Goal: Entertainment & Leisure: Consume media (video, audio)

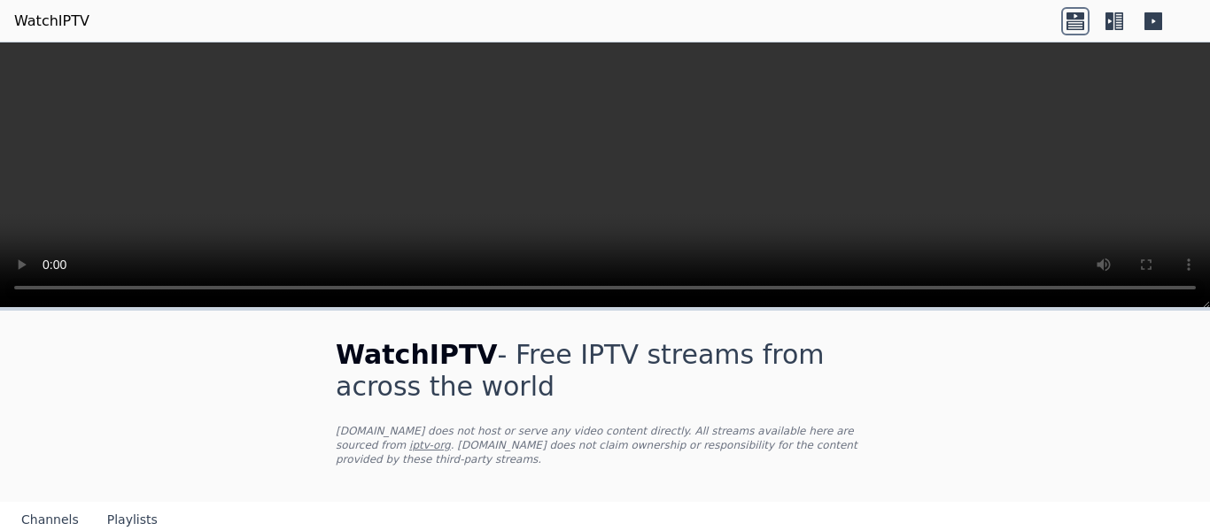
click at [1118, 20] on icon at bounding box center [1118, 21] width 9 height 18
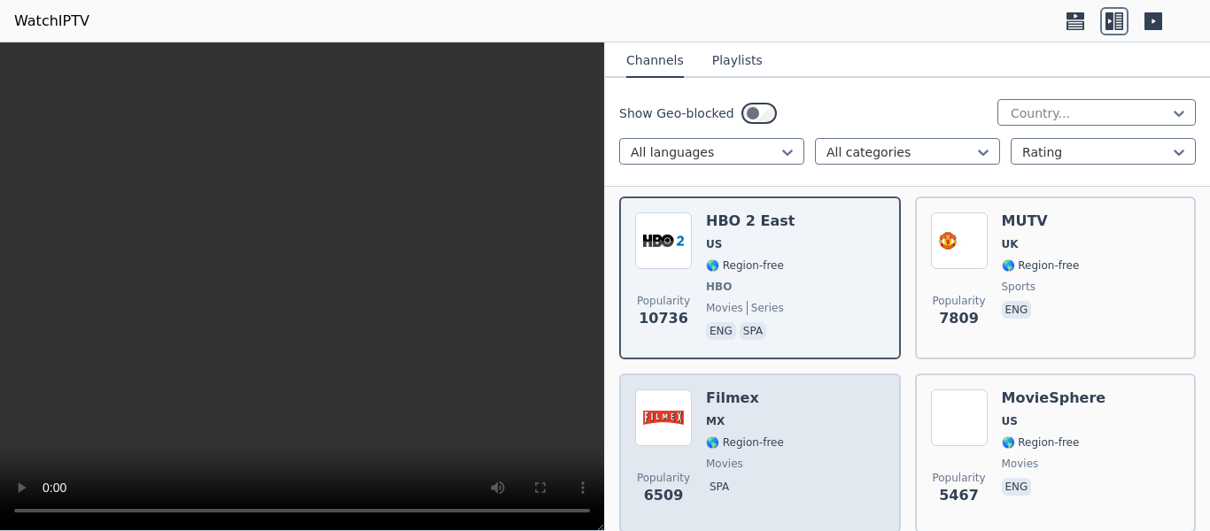
scroll to position [266, 0]
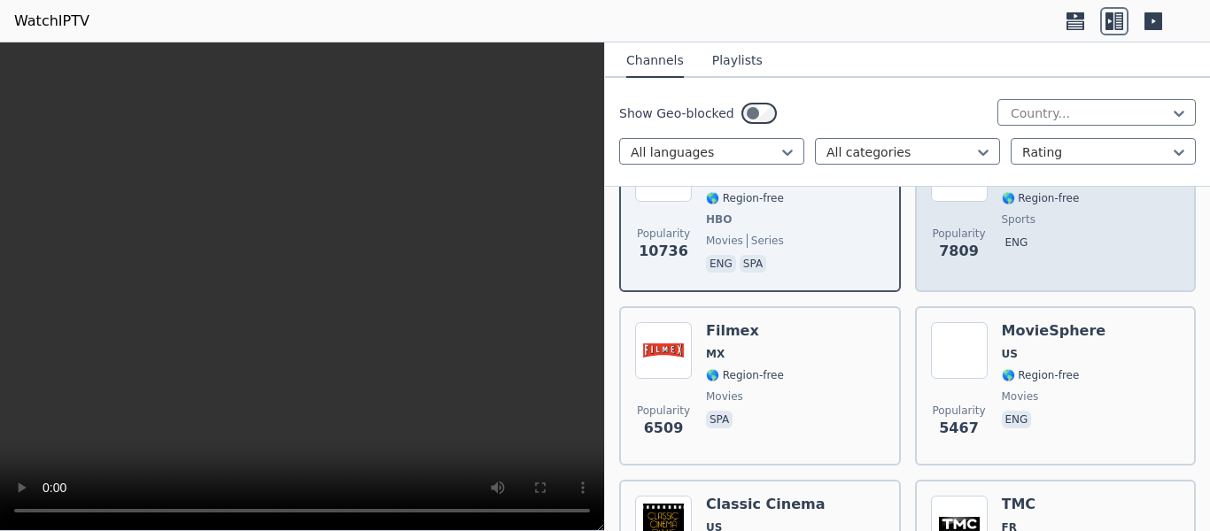
click at [1010, 217] on div "MUTV UK 🌎 Region-free sports eng" at bounding box center [1041, 210] width 78 height 131
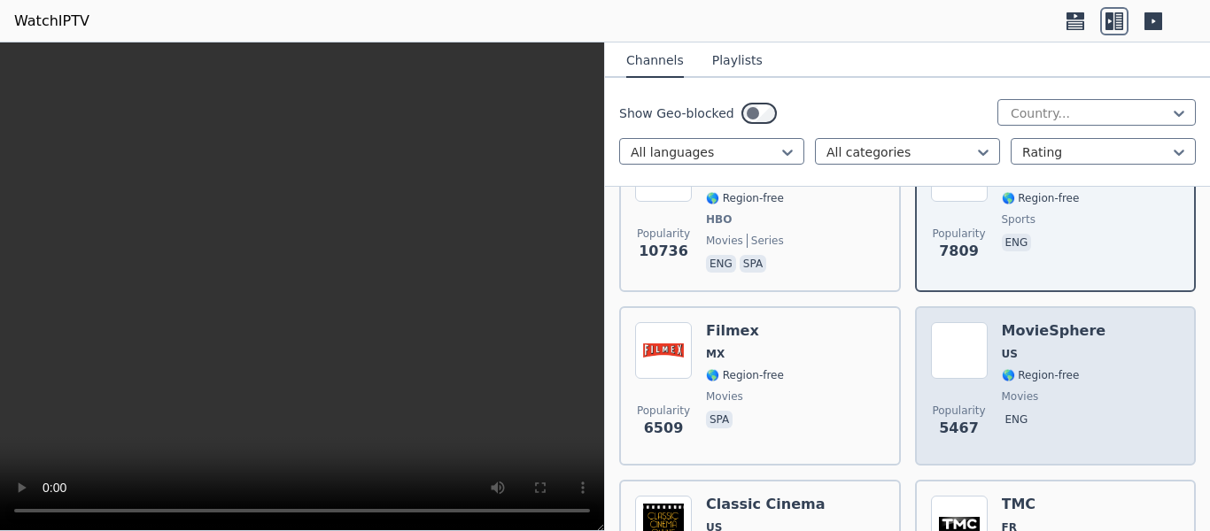
click at [1020, 324] on h6 "MovieSphere" at bounding box center [1054, 331] width 104 height 18
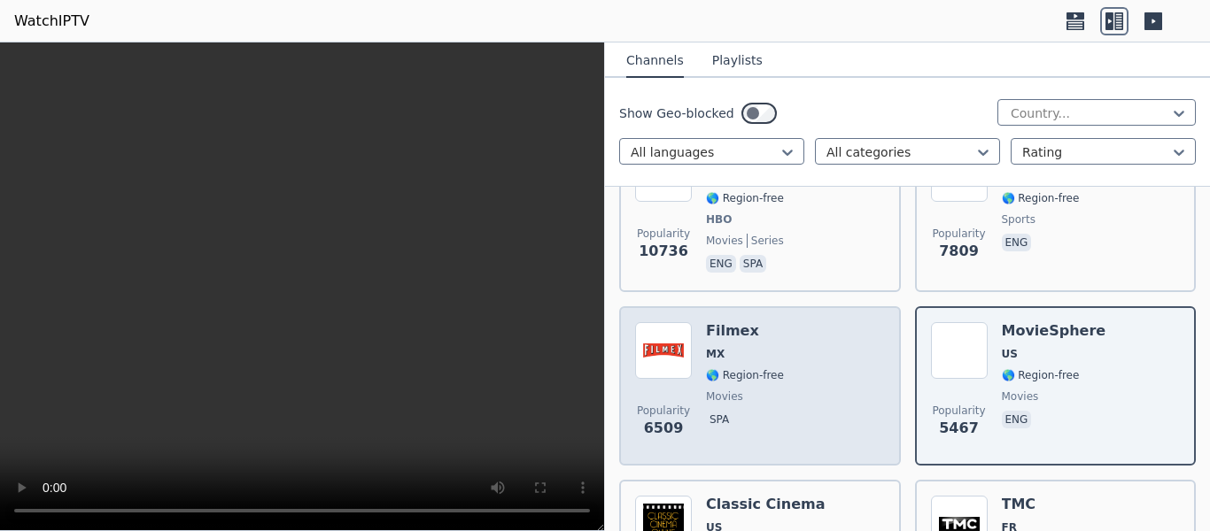
click at [808, 340] on div "Popularity 6509 Filmex MX 🌎 Region-free movies spa" at bounding box center [760, 386] width 250 height 128
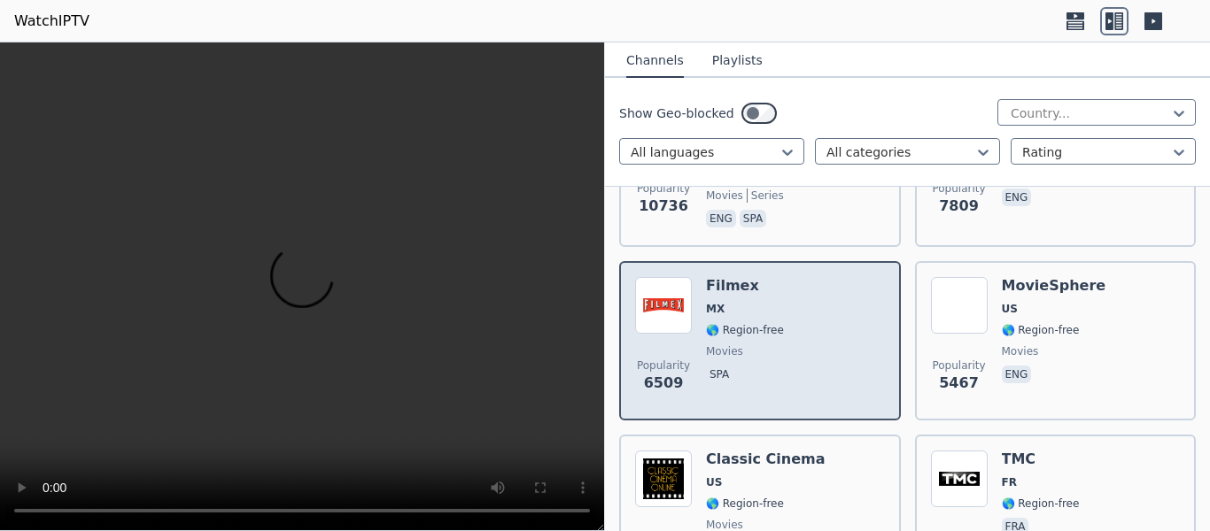
scroll to position [443, 0]
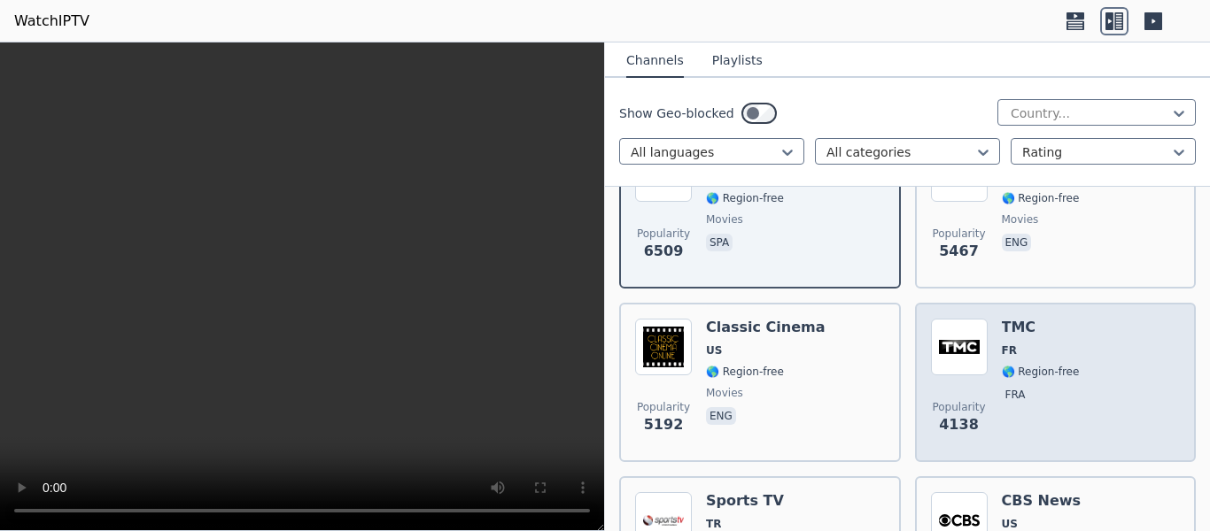
click at [975, 346] on img at bounding box center [959, 347] width 57 height 57
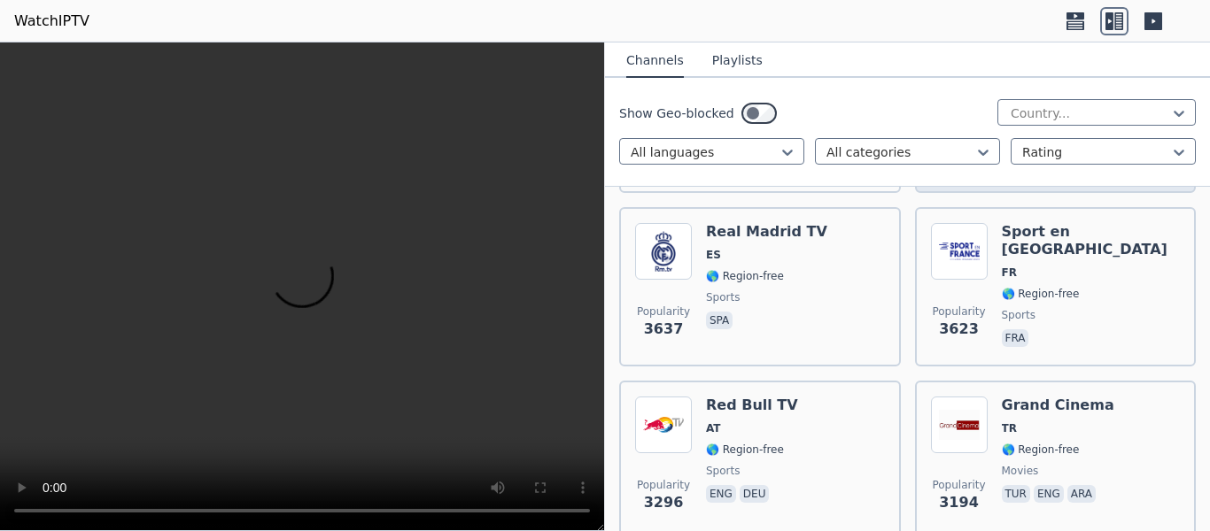
scroll to position [974, 0]
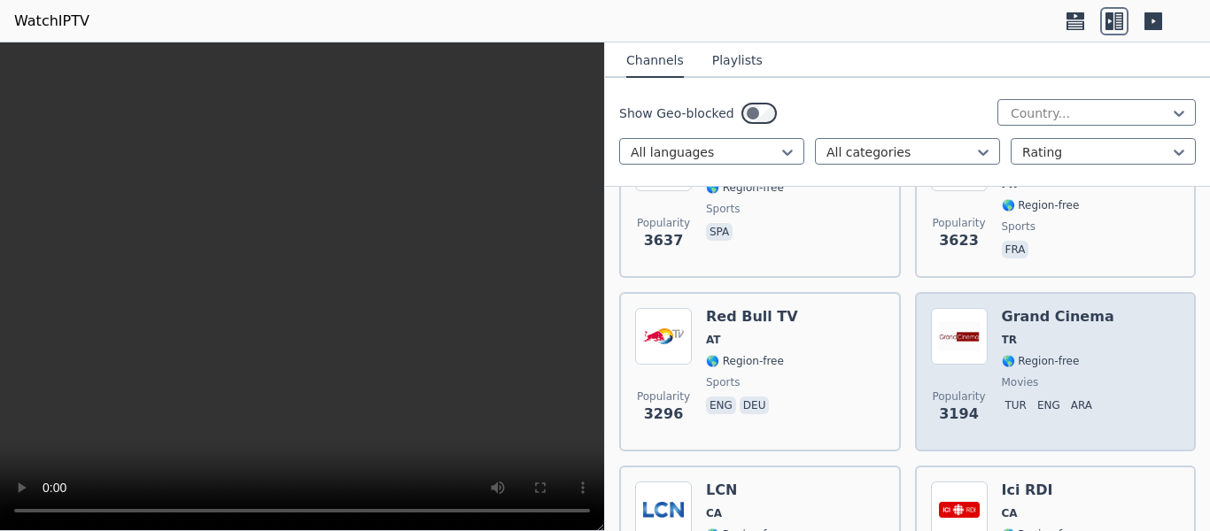
click at [982, 373] on div "Popularity 3194 Grand Cinema TR 🌎 Region-free movies tur eng ara" at bounding box center [1056, 372] width 250 height 128
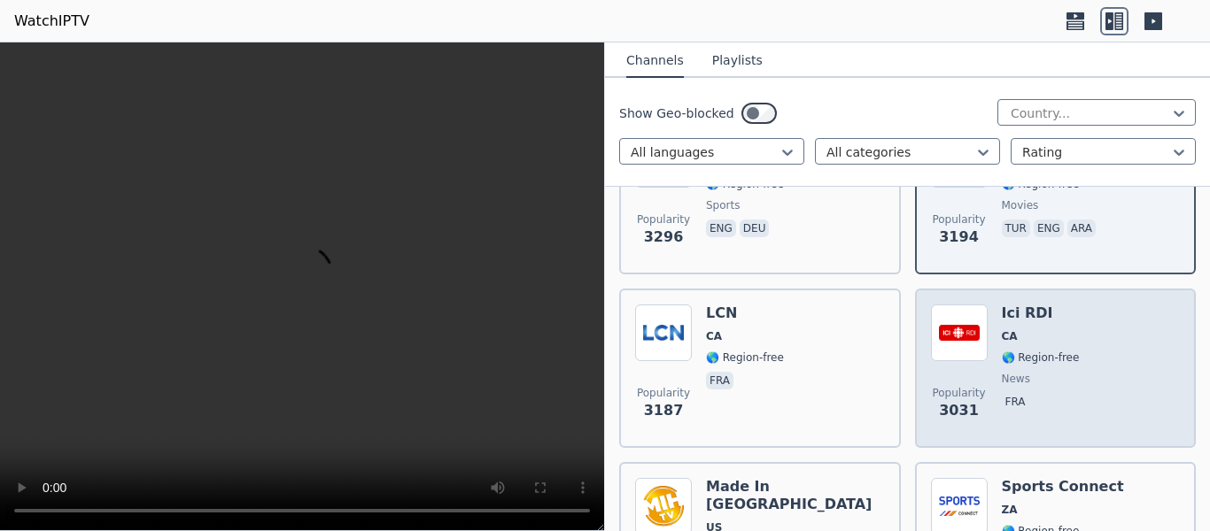
scroll to position [1240, 0]
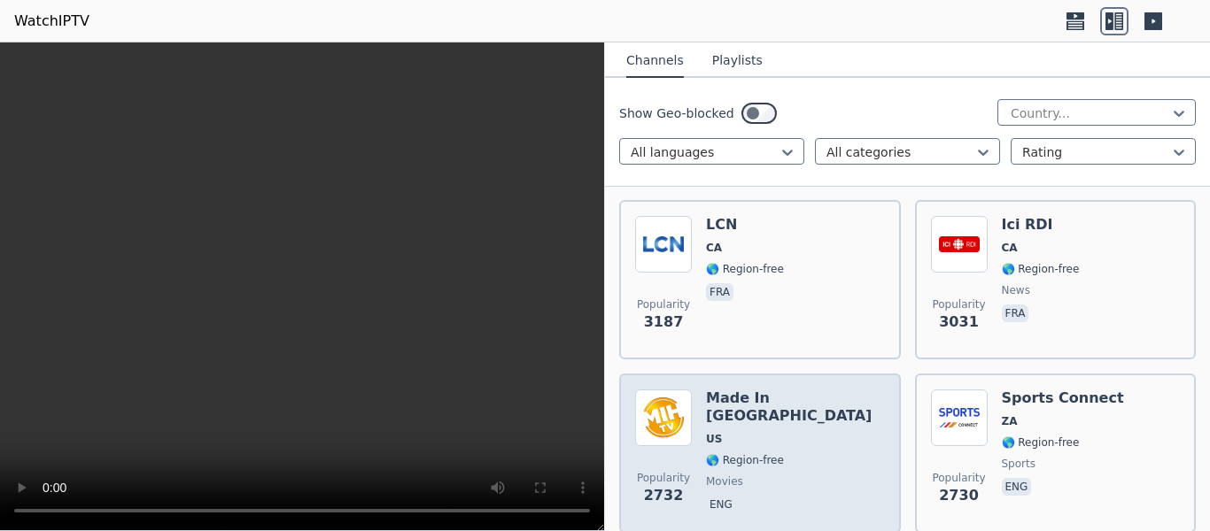
click at [871, 390] on div "Popularity 2732 Made In Hollywood US 🌎 Region-free movies eng" at bounding box center [760, 454] width 250 height 128
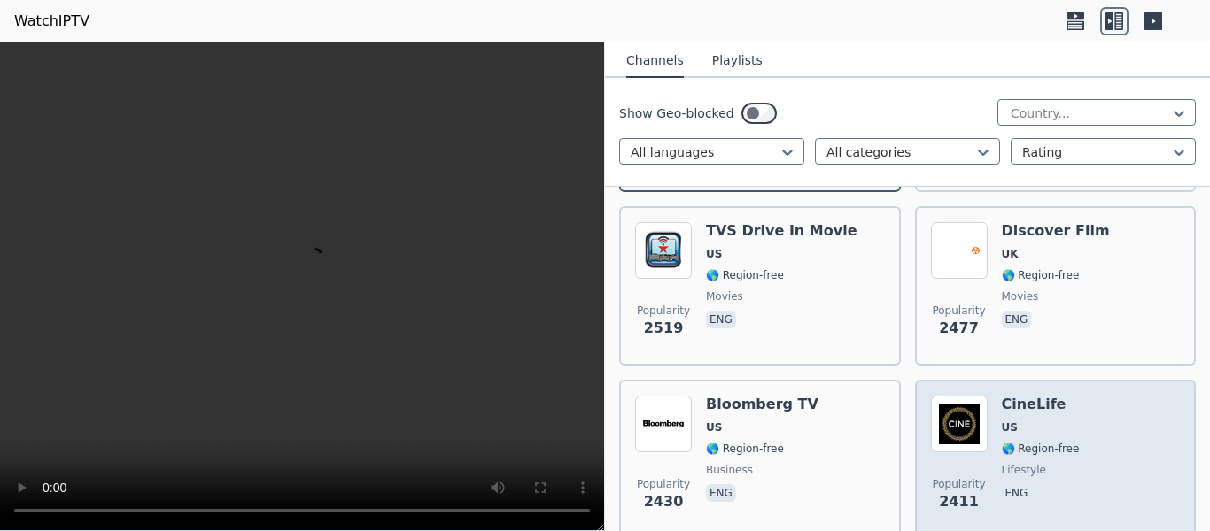
scroll to position [1594, 0]
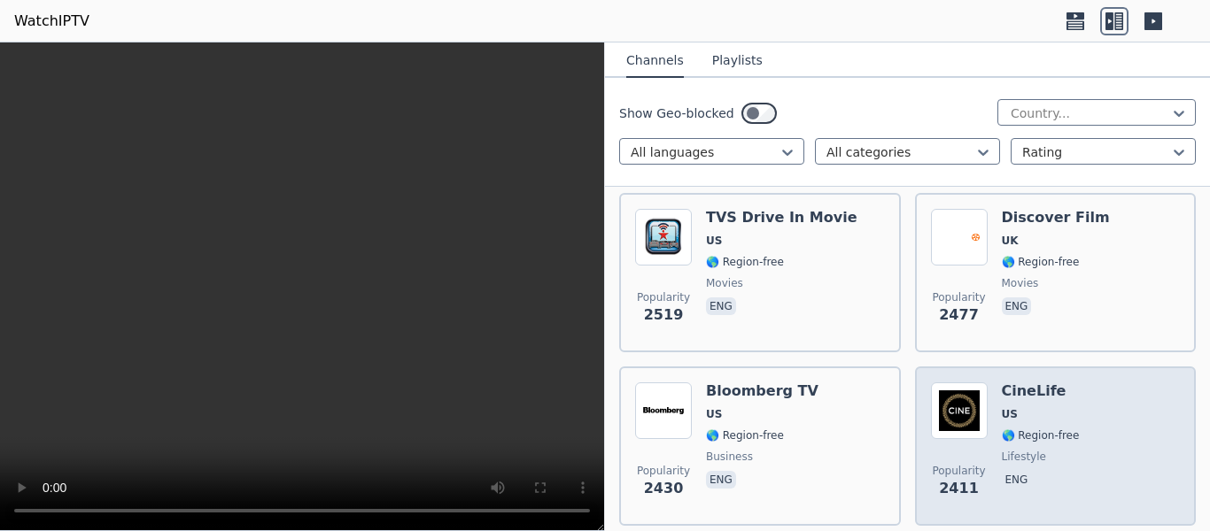
click at [1032, 391] on div "CineLife US 🌎 Region-free lifestyle eng" at bounding box center [1041, 447] width 78 height 128
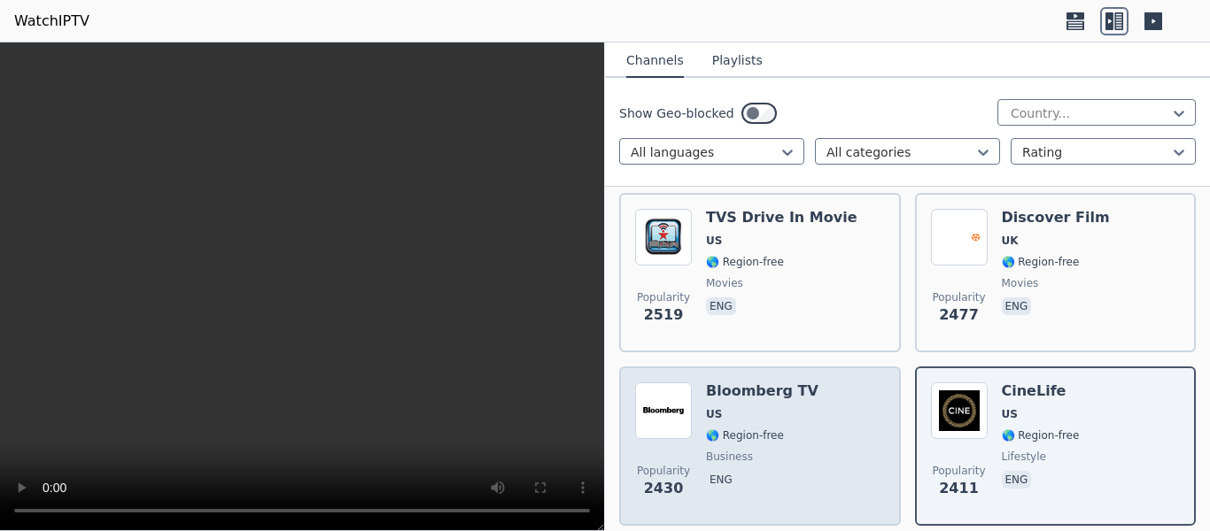
click at [838, 411] on div "Popularity 2430 Bloomberg TV US 🌎 Region-free business eng" at bounding box center [760, 447] width 250 height 128
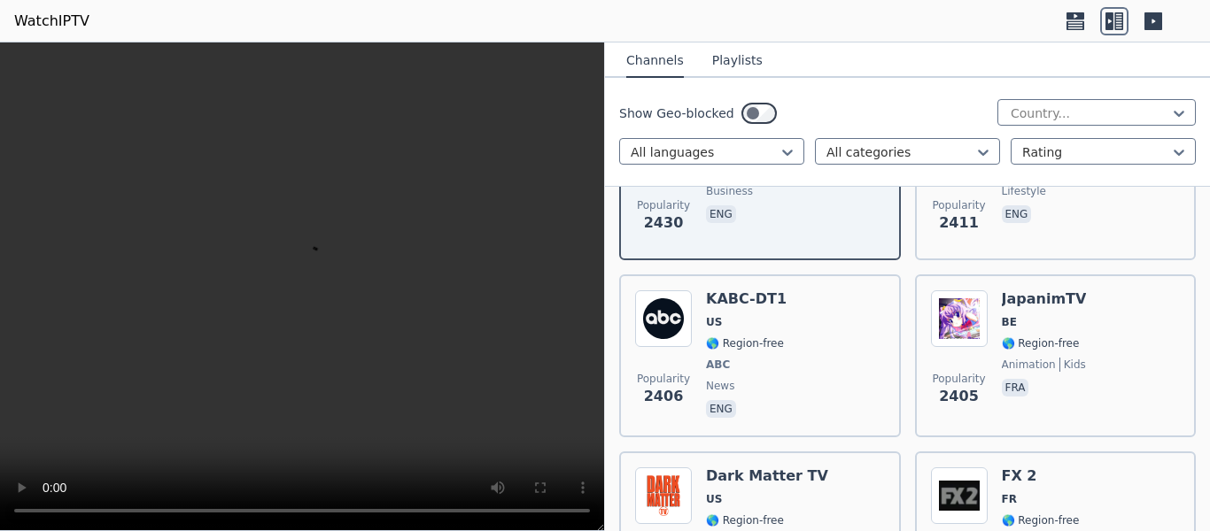
scroll to position [1948, 0]
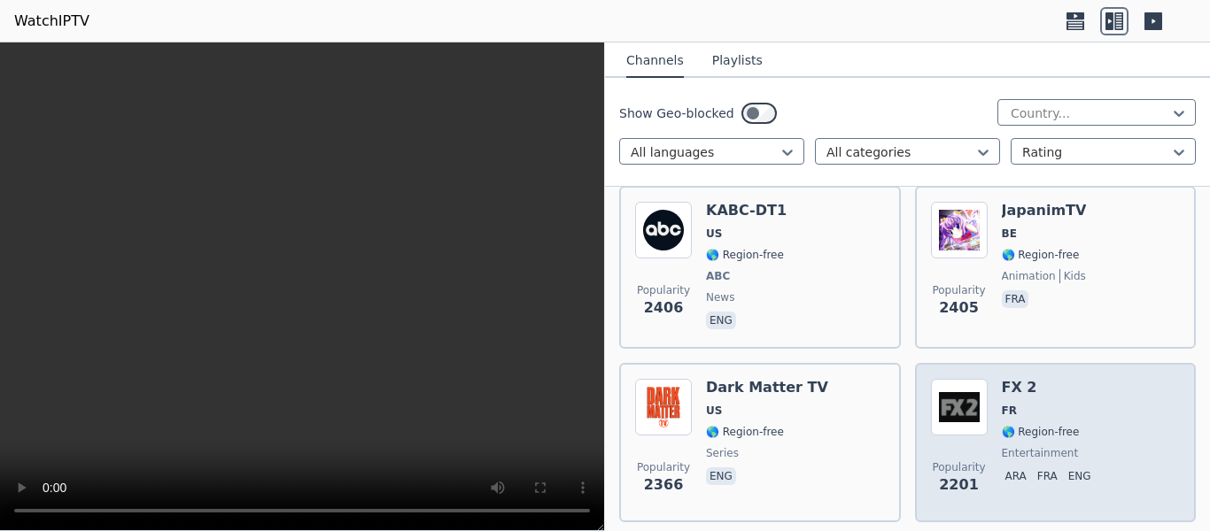
click at [1009, 380] on h6 "FX 2" at bounding box center [1050, 388] width 97 height 18
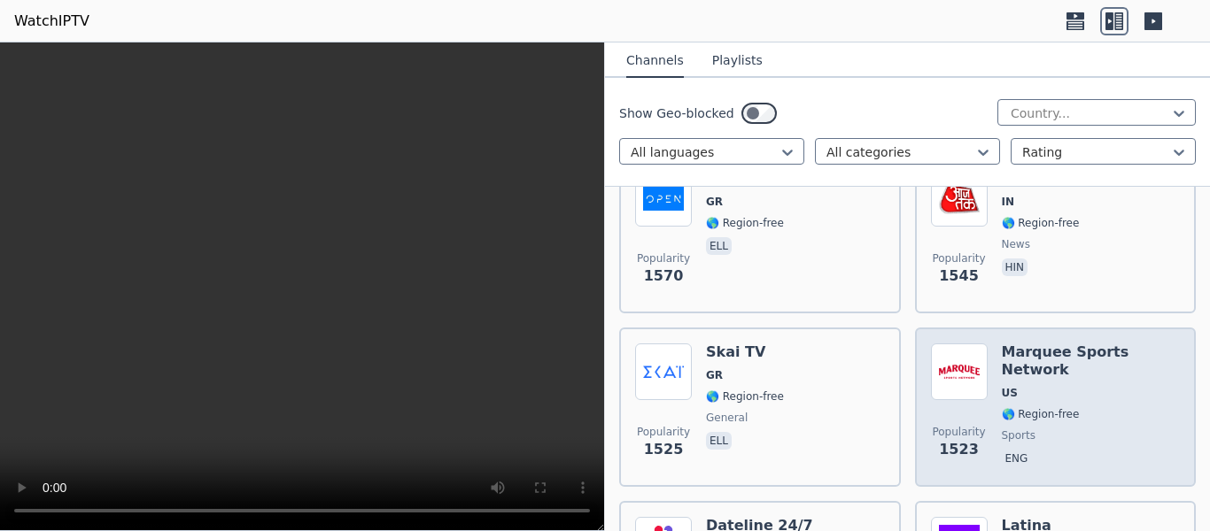
scroll to position [3985, 0]
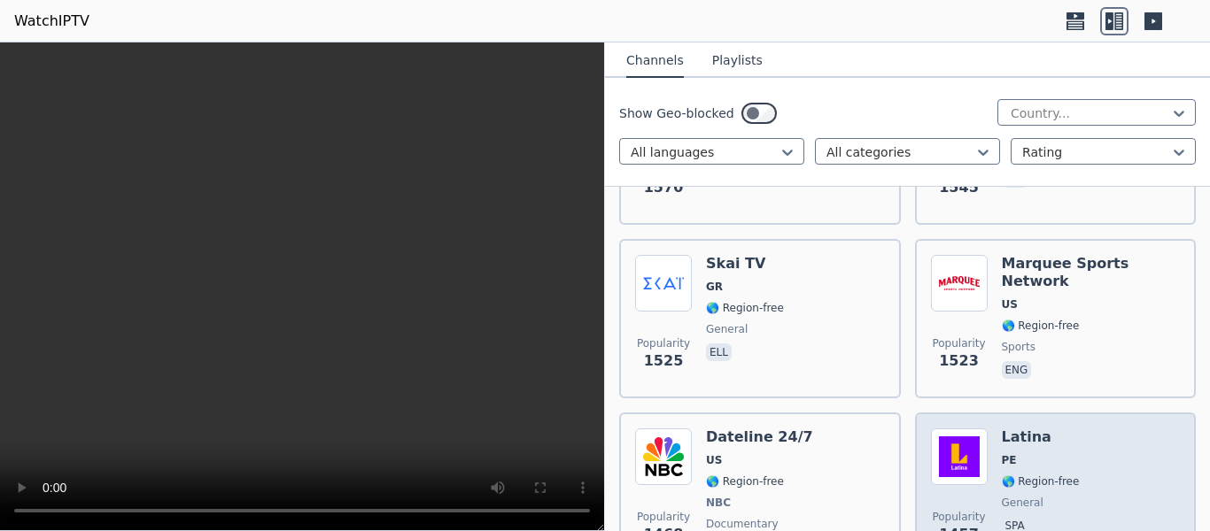
click at [1074, 444] on div "Popularity 1457 Latina PE 🌎 Region-free general spa" at bounding box center [1056, 494] width 250 height 131
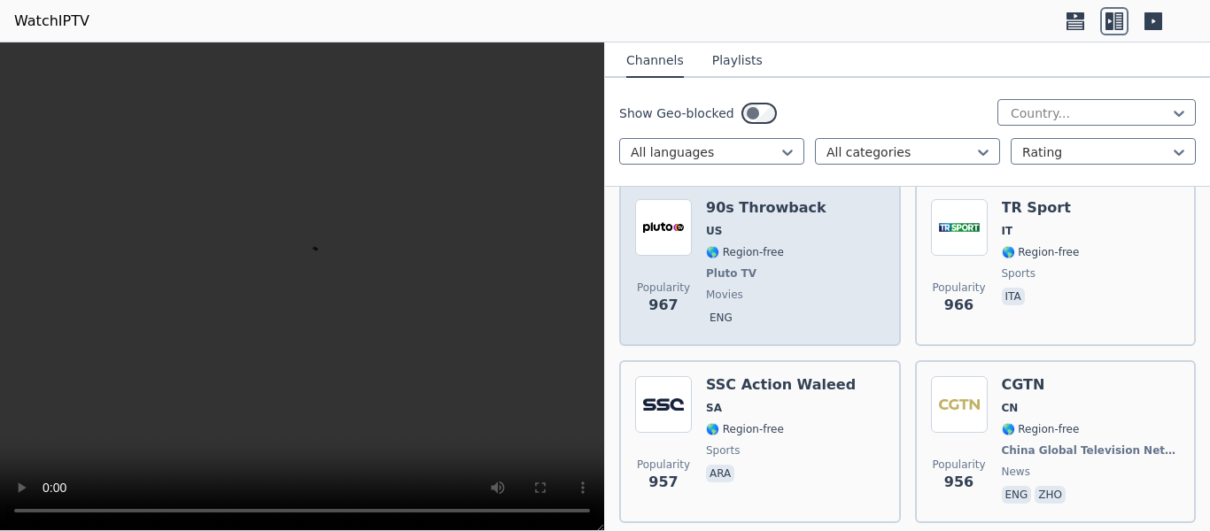
scroll to position [7527, 0]
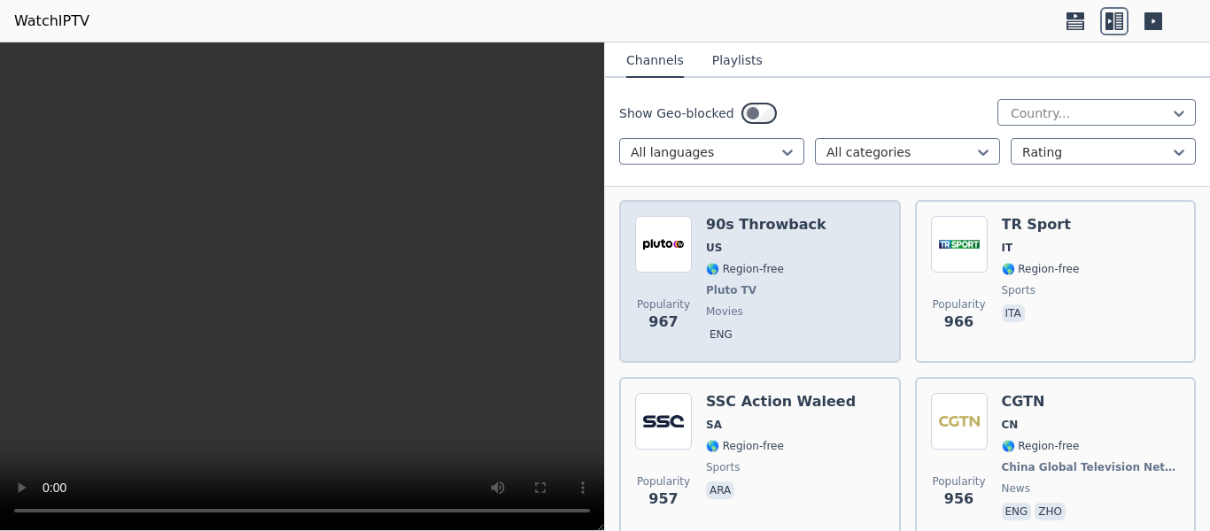
click at [866, 301] on div "Popularity 967 90s Throwback US 🌎 Region-free Pluto TV movies eng" at bounding box center [760, 281] width 250 height 131
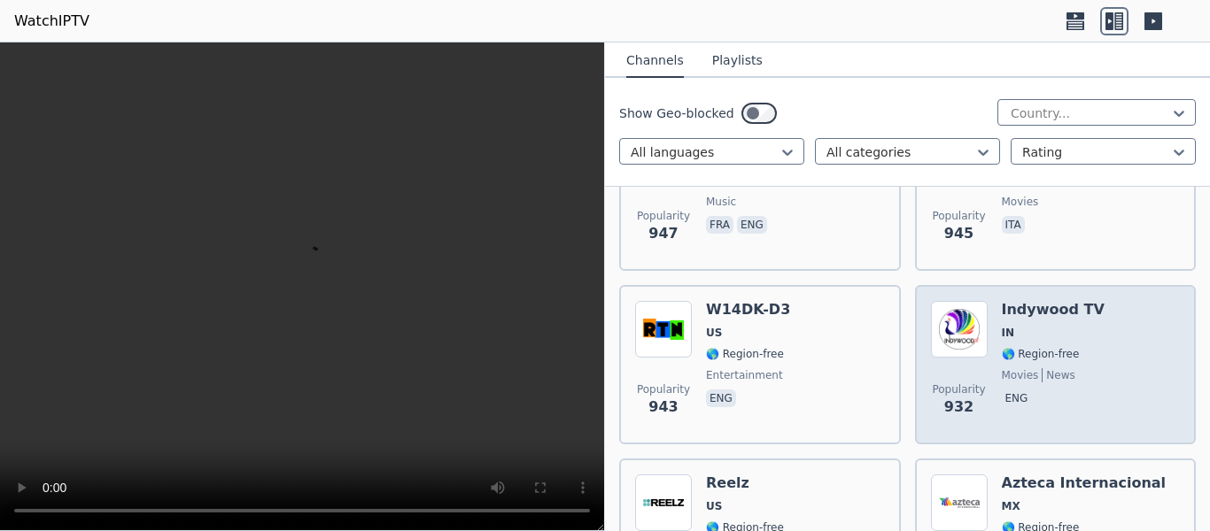
scroll to position [8147, 0]
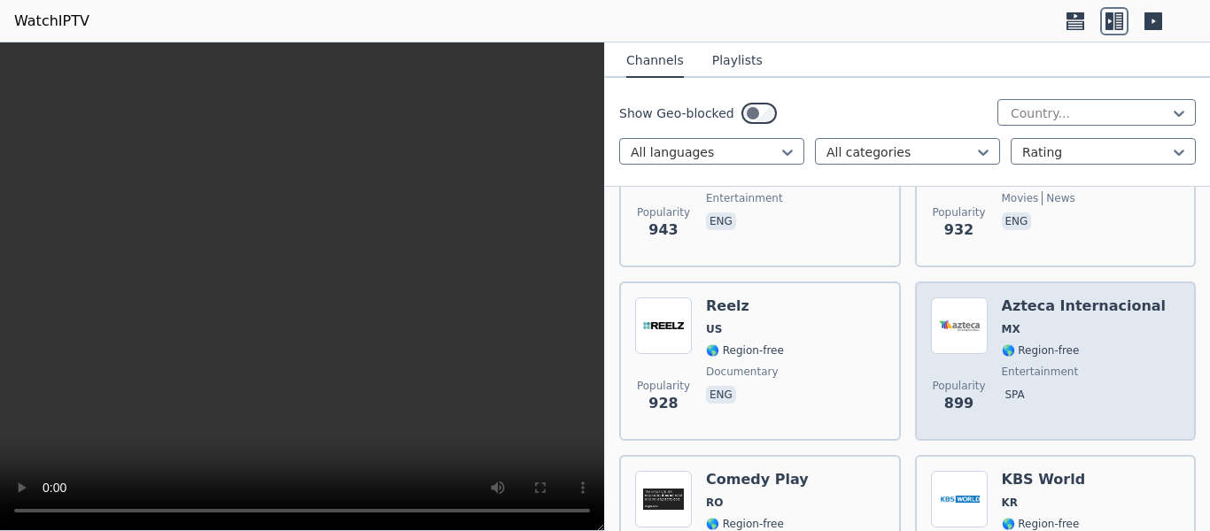
click at [1063, 365] on span "entertainment" at bounding box center [1084, 372] width 165 height 14
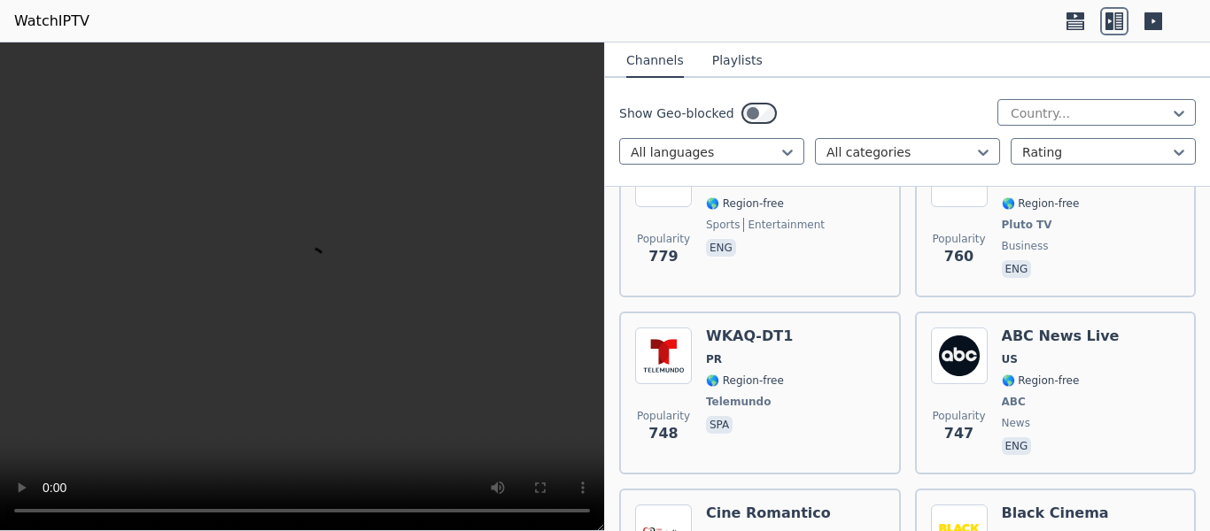
scroll to position [10007, 0]
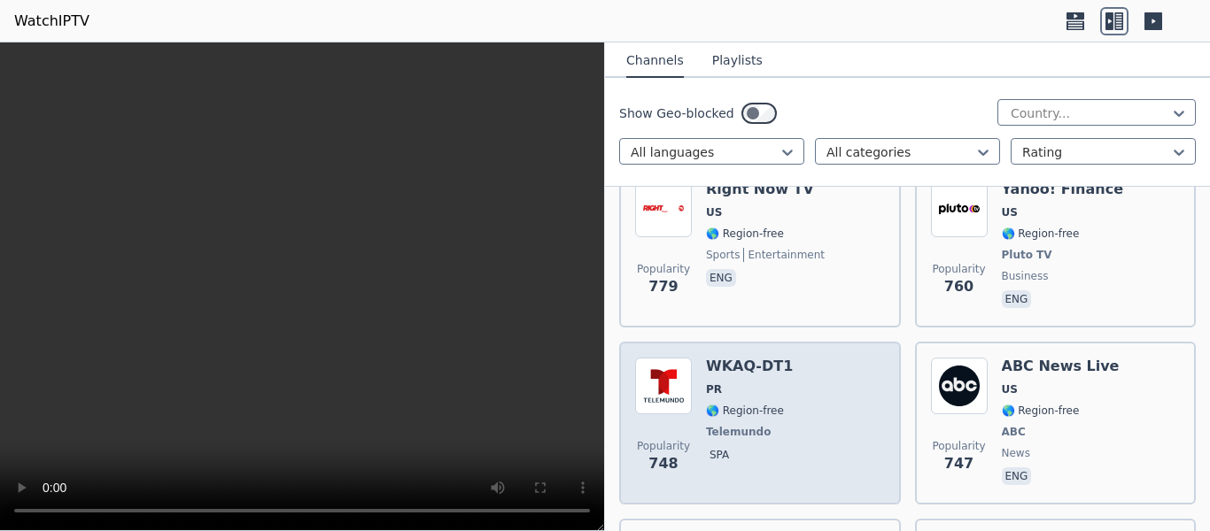
click at [823, 365] on div "Popularity 748 WKAQ-DT1 PR 🌎 Region-free Telemundo spa" at bounding box center [760, 423] width 250 height 131
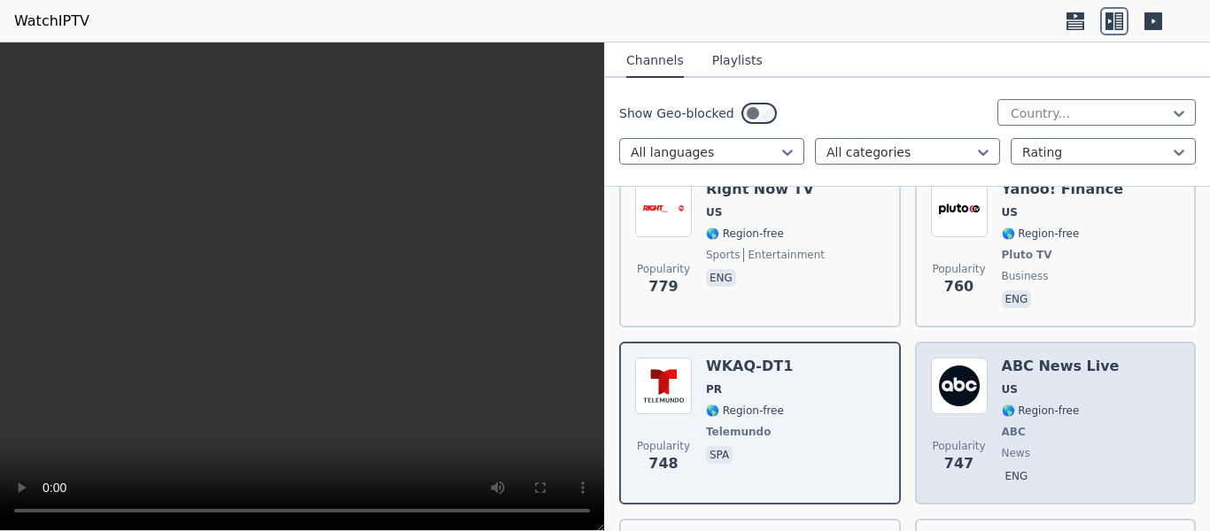
click at [1002, 368] on div "ABC News Live US 🌎 Region-free ABC news eng" at bounding box center [1061, 423] width 118 height 131
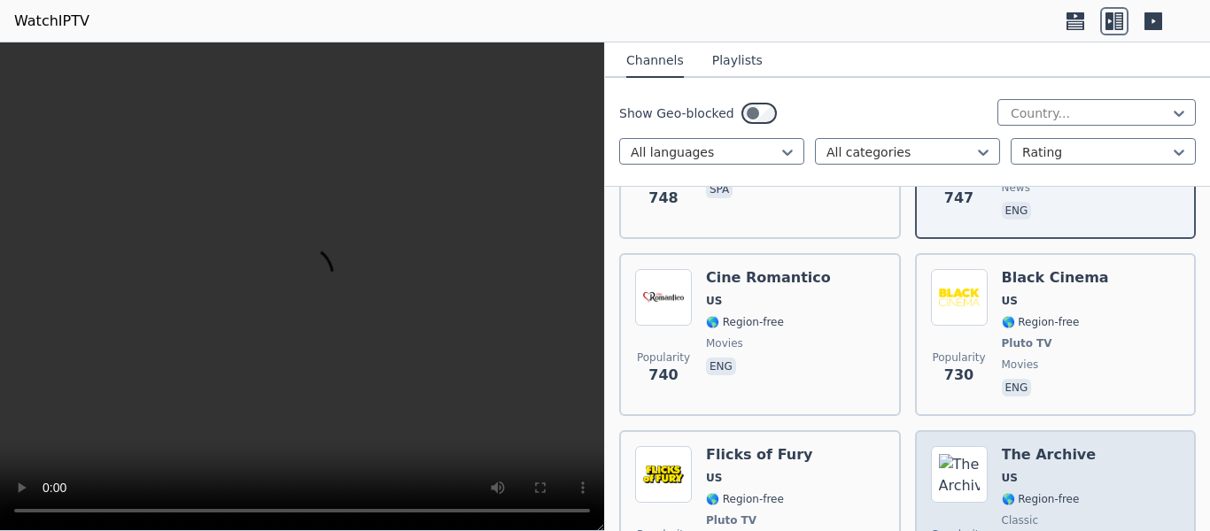
scroll to position [10361, 0]
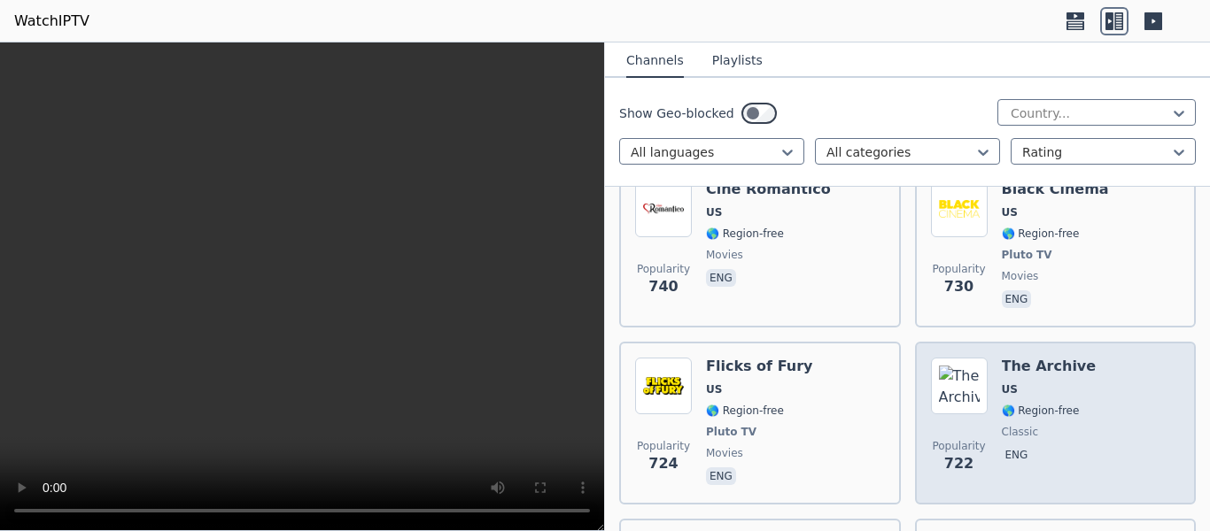
click at [1079, 370] on div "Popularity 722 The Archive US 🌎 Region-free classic eng" at bounding box center [1056, 423] width 250 height 131
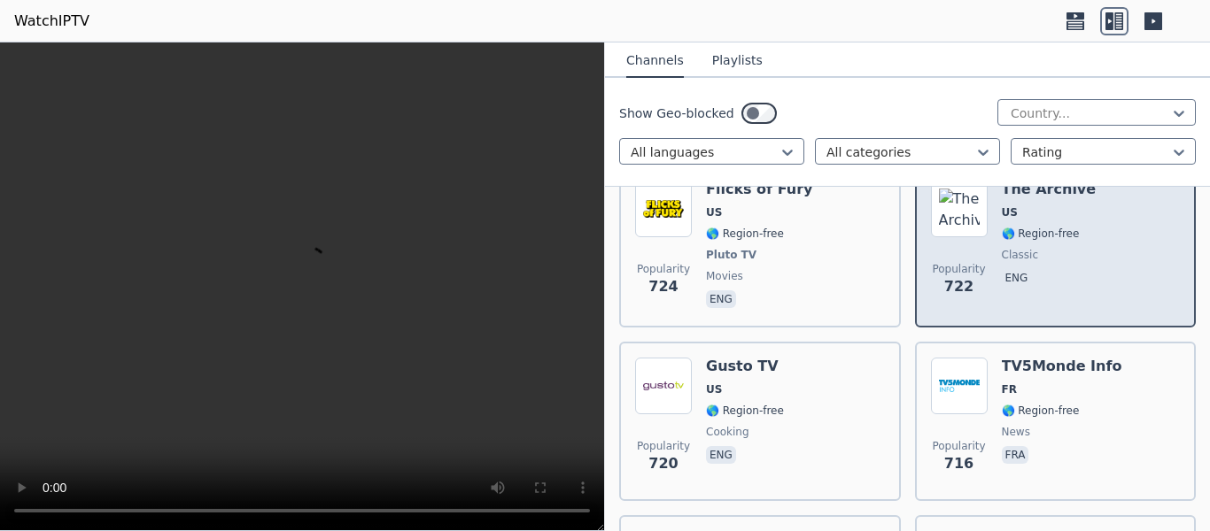
scroll to position [10627, 0]
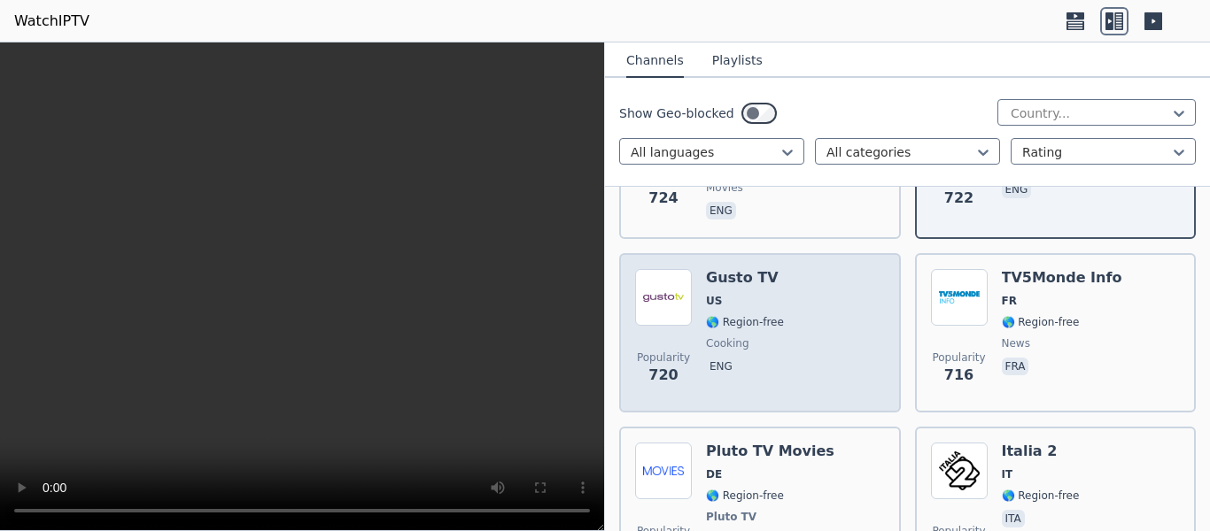
click at [833, 297] on div "Popularity 720 Gusto TV US 🌎 Region-free cooking eng" at bounding box center [760, 333] width 250 height 128
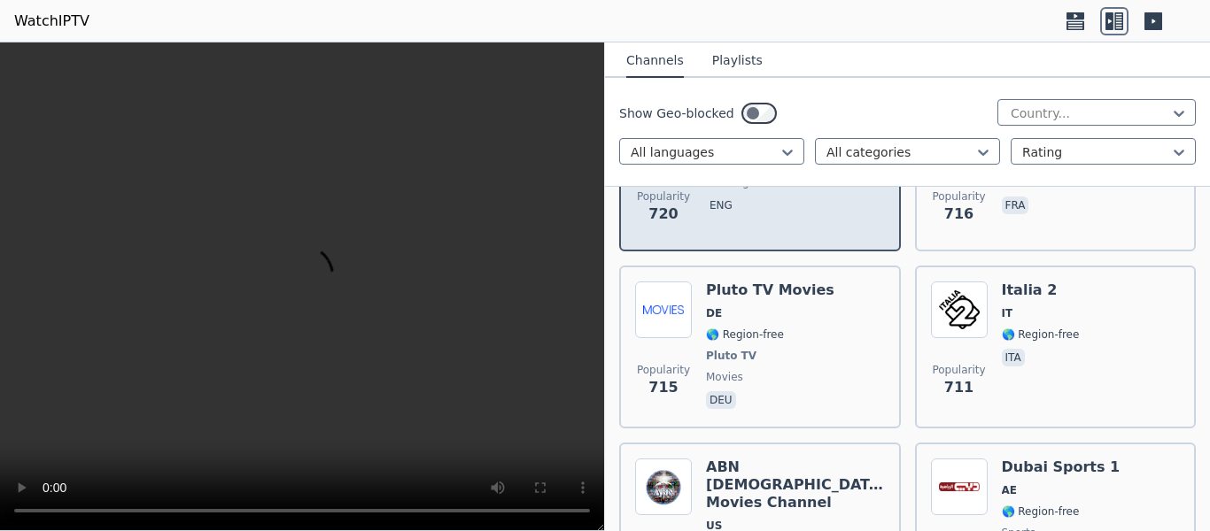
scroll to position [10804, 0]
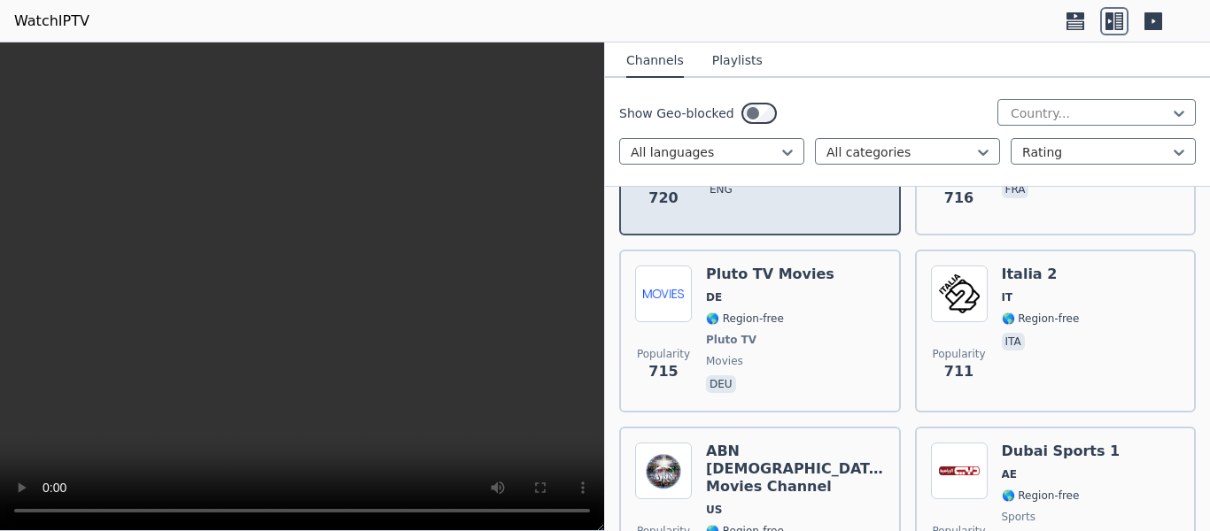
click at [833, 298] on div "Popularity 715 Pluto TV Movies DE 🌎 Region-free Pluto TV movies deu" at bounding box center [760, 331] width 250 height 131
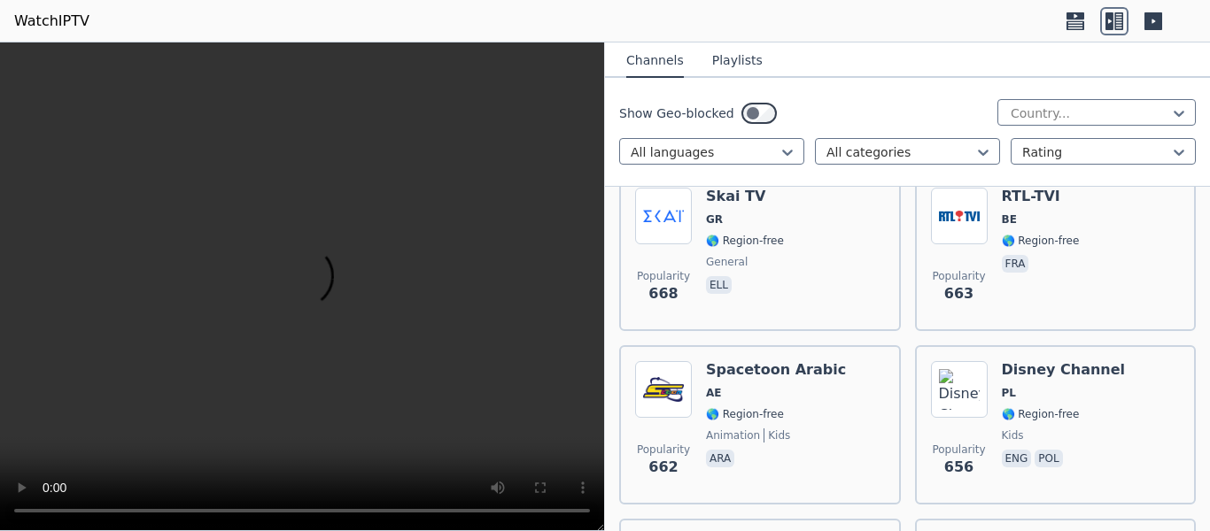
scroll to position [12044, 0]
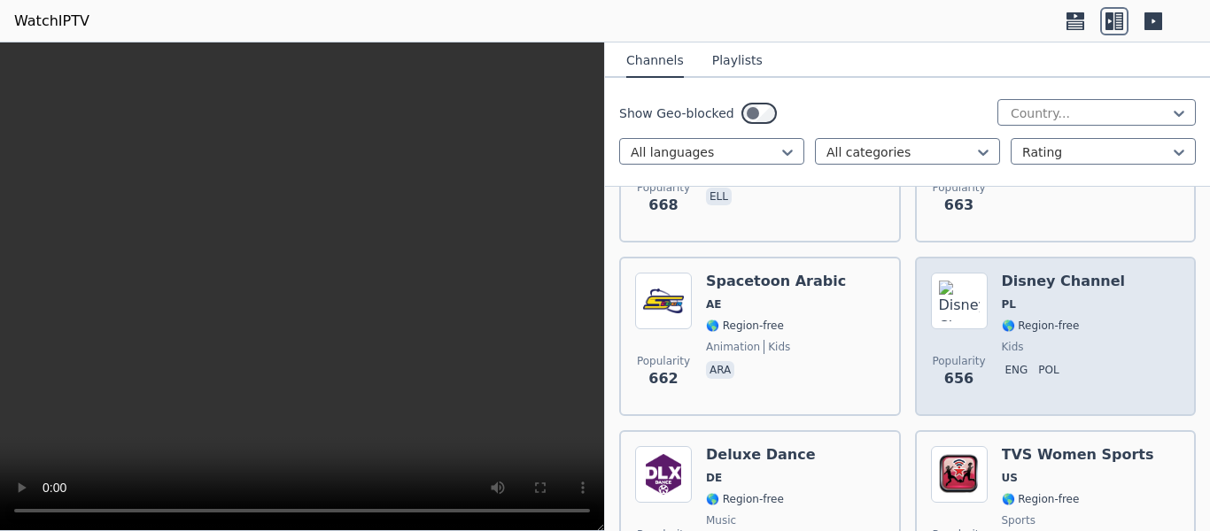
click at [1063, 319] on span "🌎 Region-free" at bounding box center [1041, 326] width 78 height 14
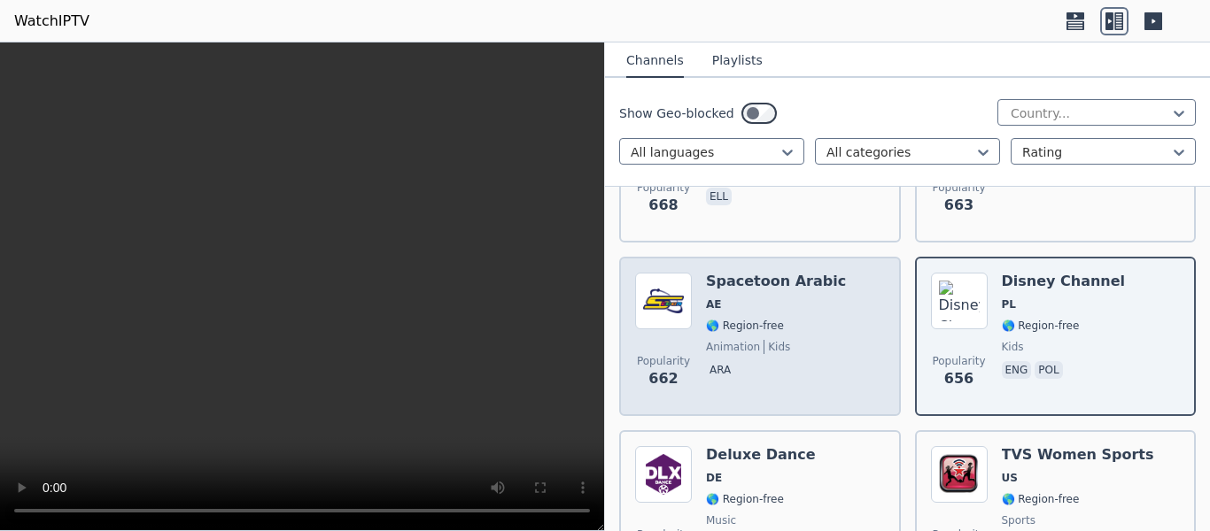
click at [847, 294] on div "Popularity 662 Spacetoon Arabic AE 🌎 Region-free animation kids ara" at bounding box center [760, 337] width 250 height 128
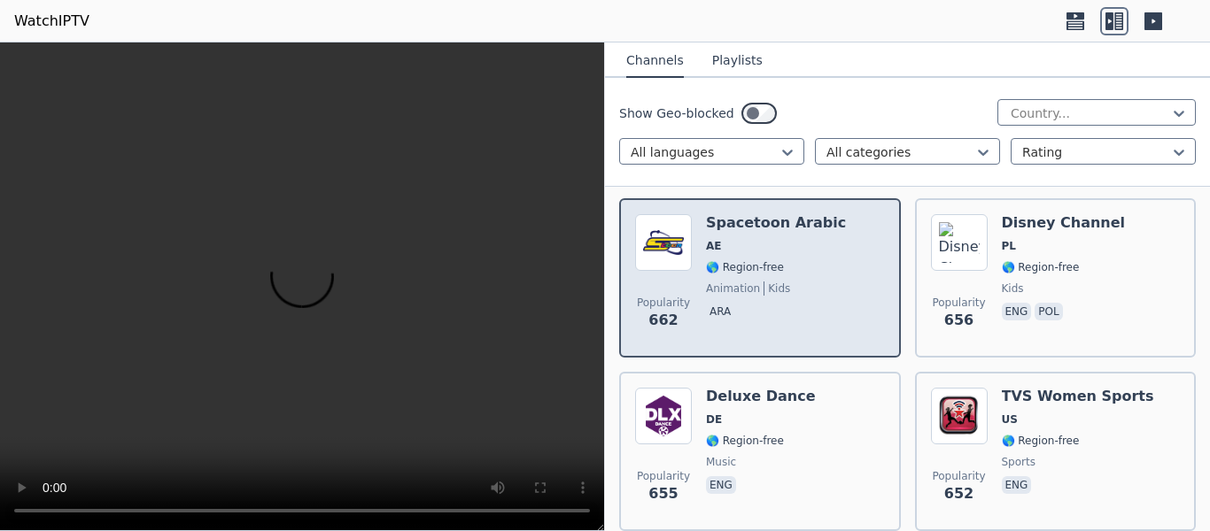
scroll to position [12132, 0]
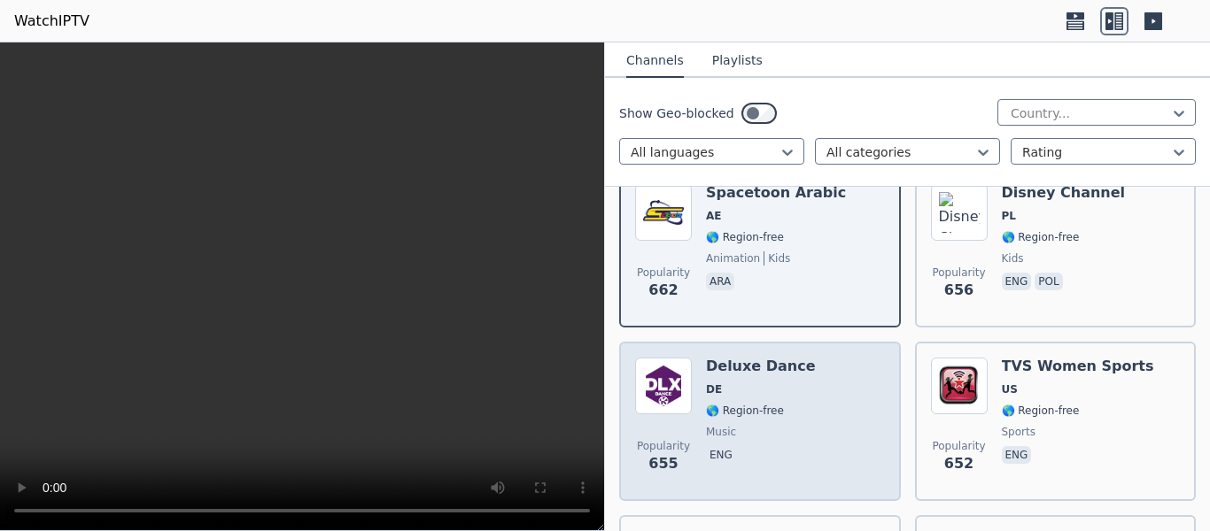
click at [848, 358] on div "Popularity 655 Deluxe Dance DE 🌎 Region-free music eng" at bounding box center [760, 422] width 250 height 128
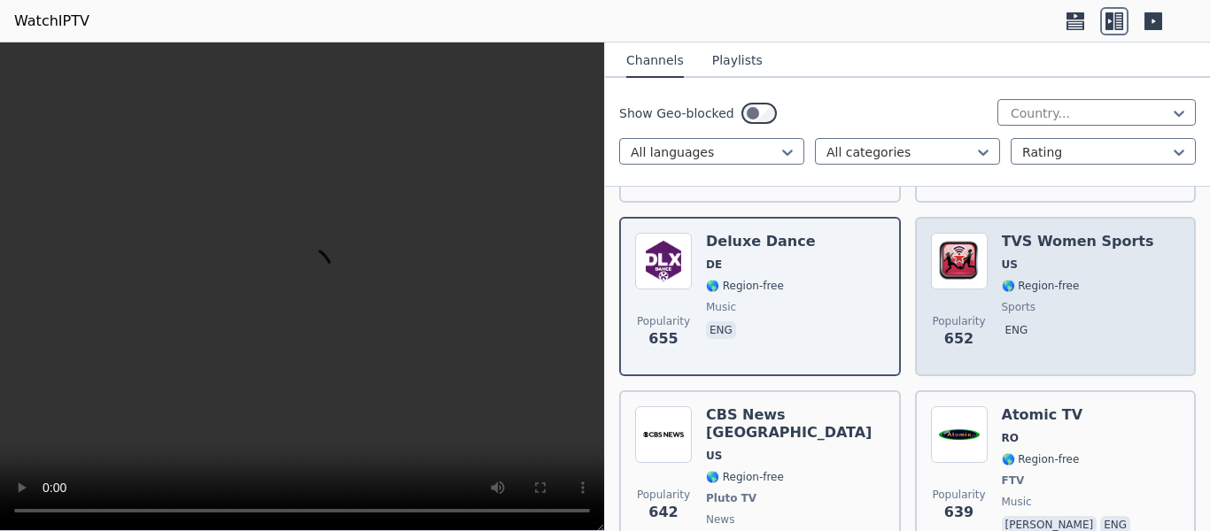
scroll to position [12309, 0]
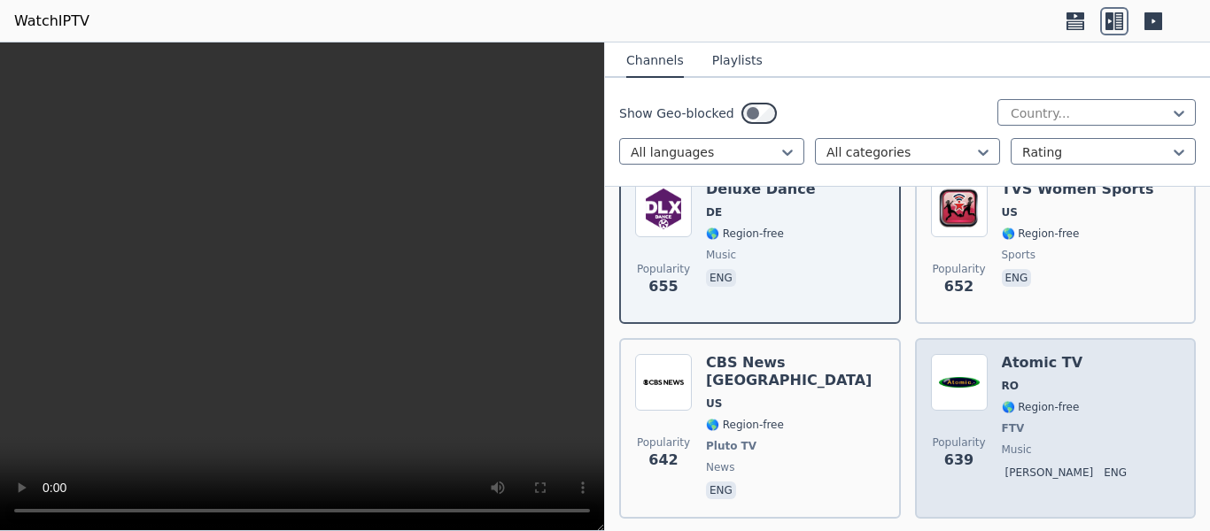
click at [1002, 354] on div "Atomic TV RO 🌎 Region-free FTV music ron eng" at bounding box center [1068, 428] width 133 height 149
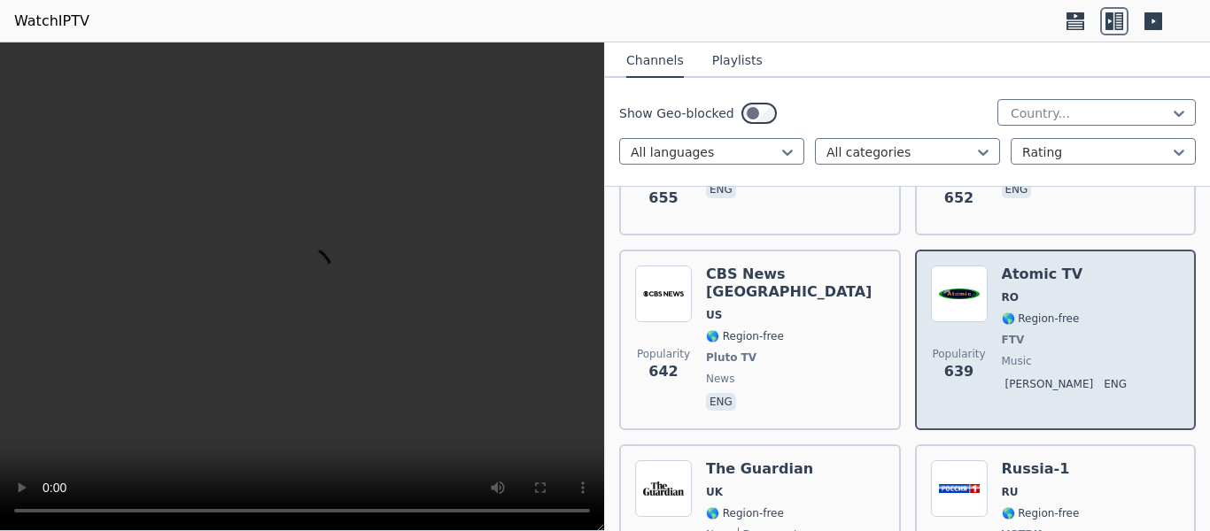
scroll to position [12486, 0]
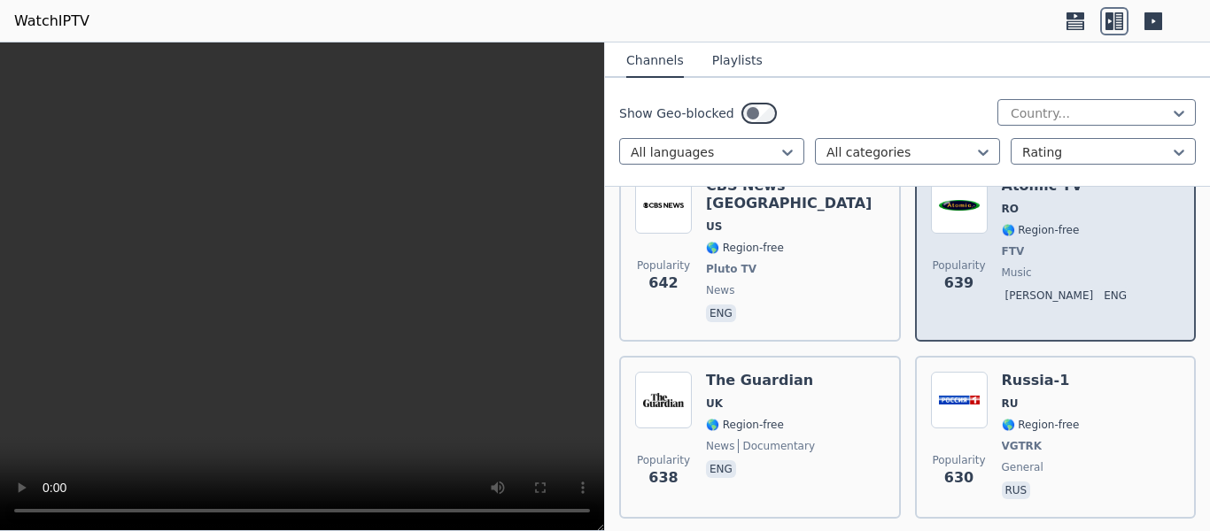
click at [1002, 372] on div "Russia-1 RU 🌎 Region-free VGTRK general rus" at bounding box center [1041, 437] width 78 height 131
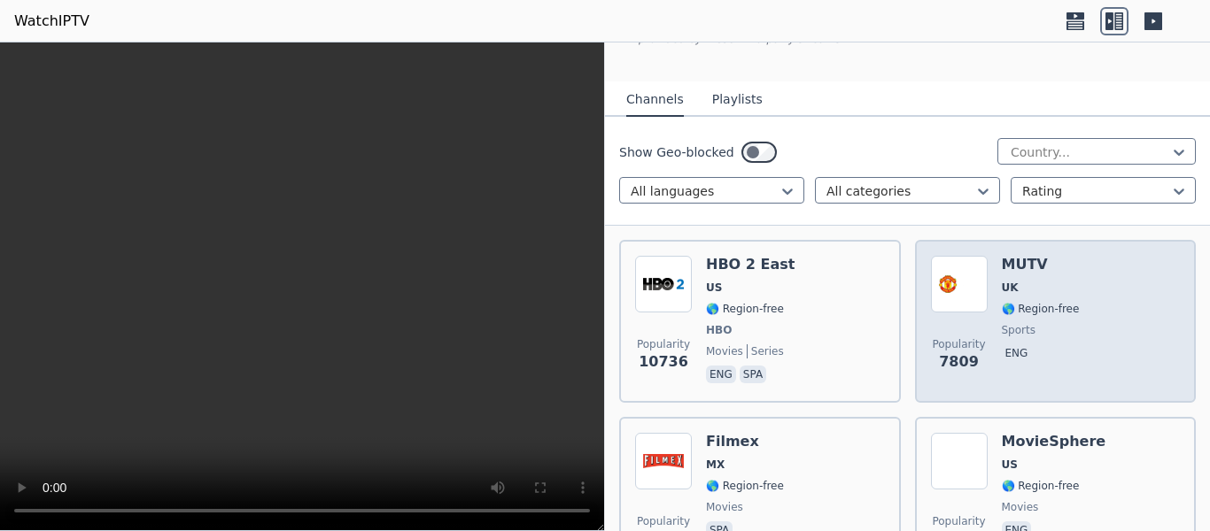
scroll to position [89, 0]
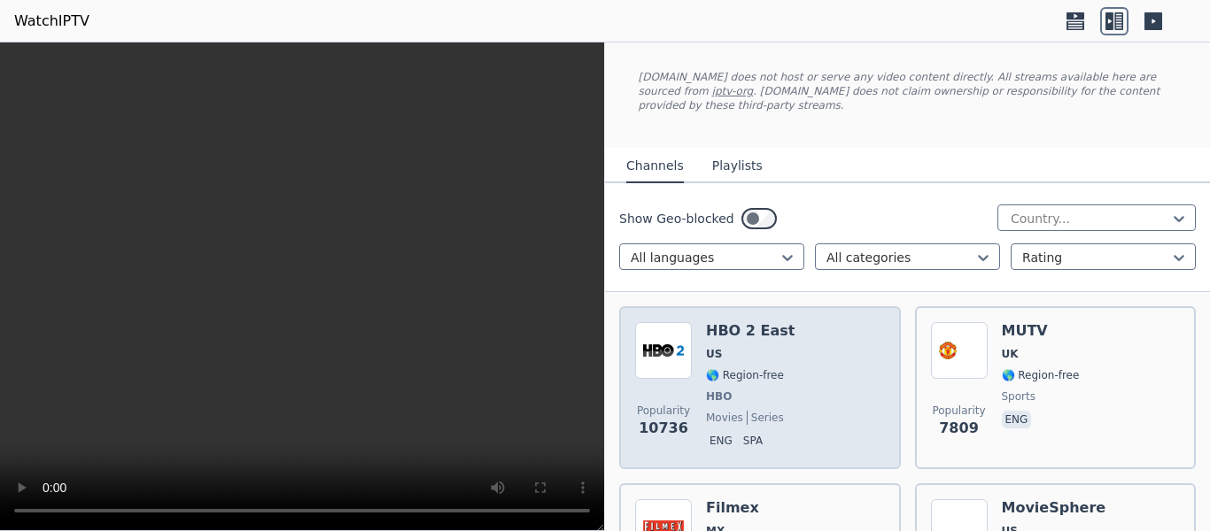
click at [847, 322] on div "Popularity 10736 HBO 2 East US 🌎 Region-free HBO movies series eng spa" at bounding box center [760, 387] width 250 height 131
